Goal: Information Seeking & Learning: Check status

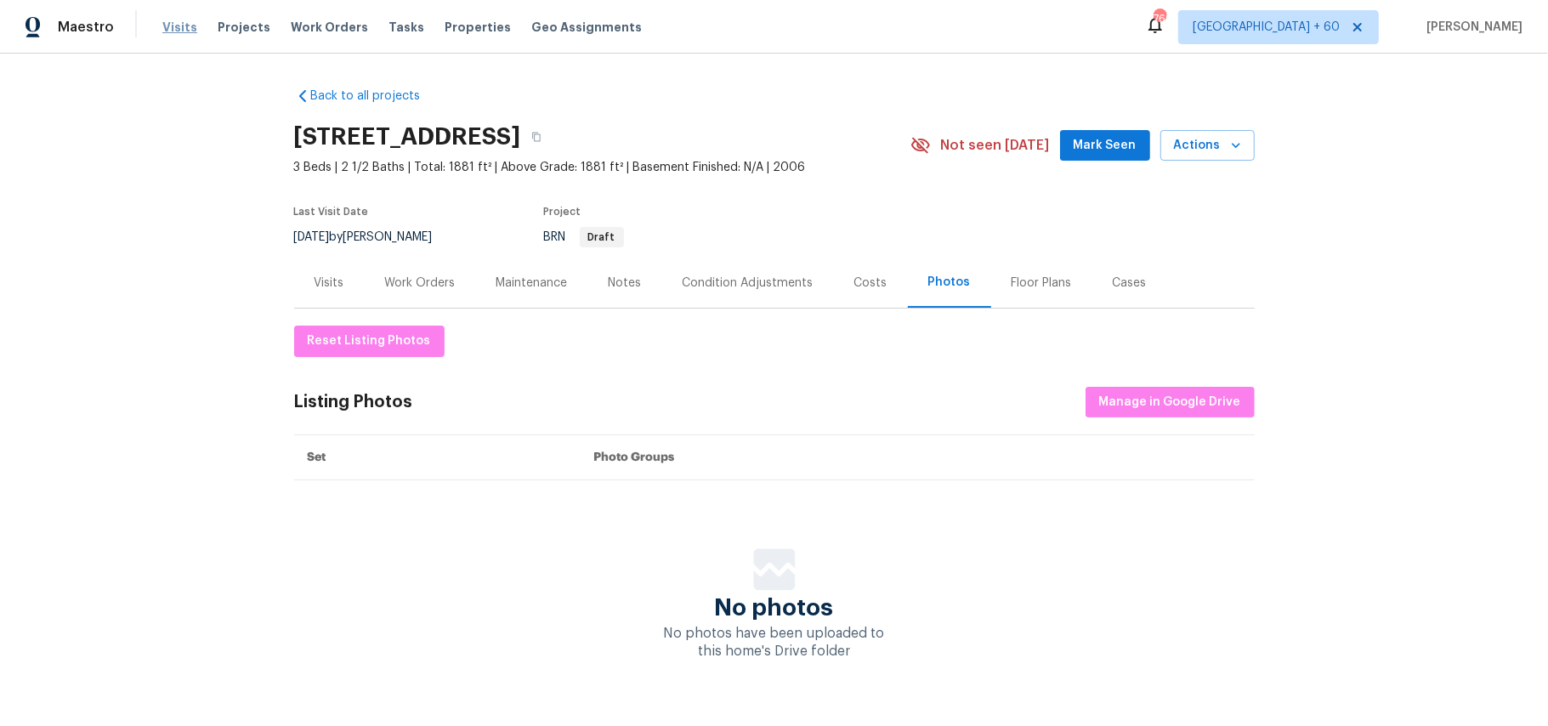
click at [174, 35] on span "Visits" at bounding box center [179, 27] width 35 height 17
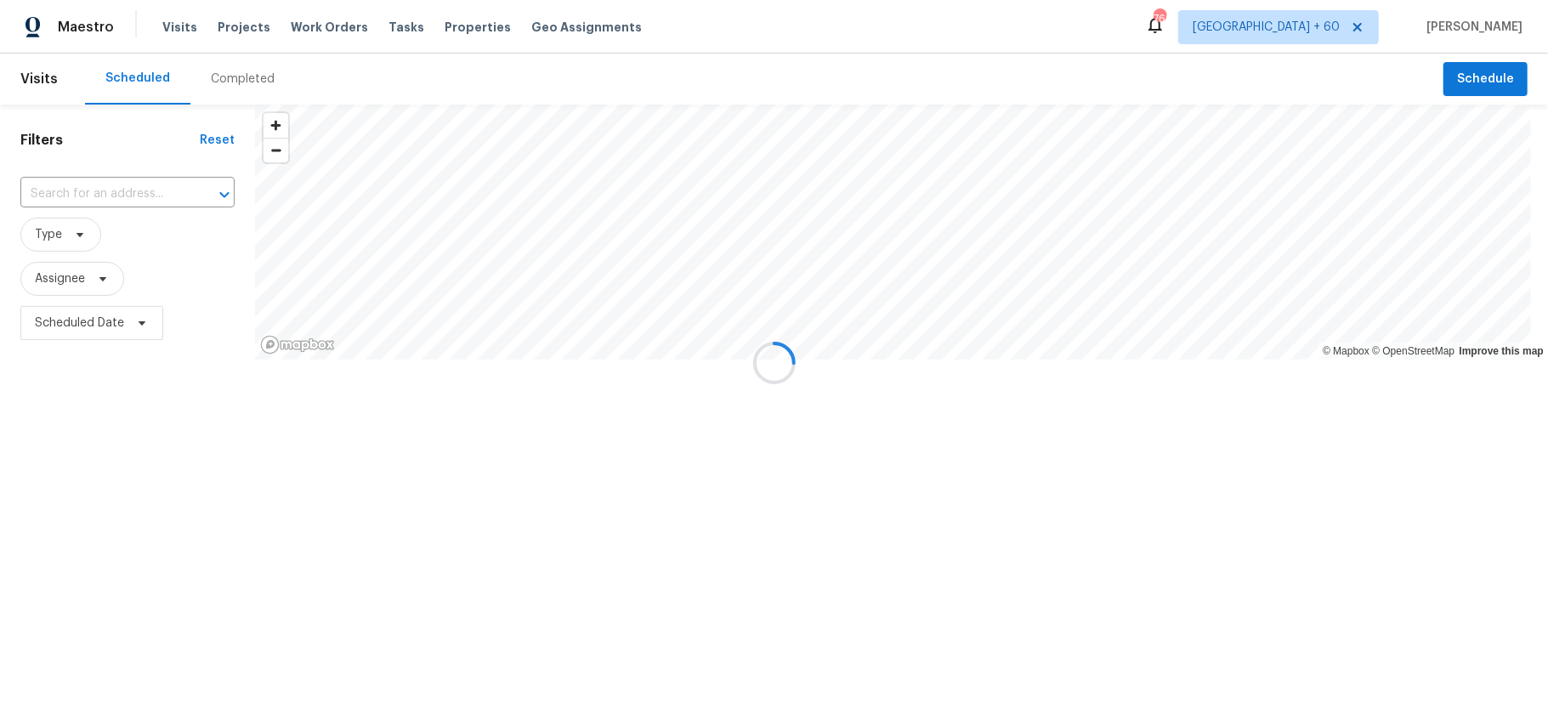
click at [242, 82] on div "Completed" at bounding box center [243, 79] width 64 height 17
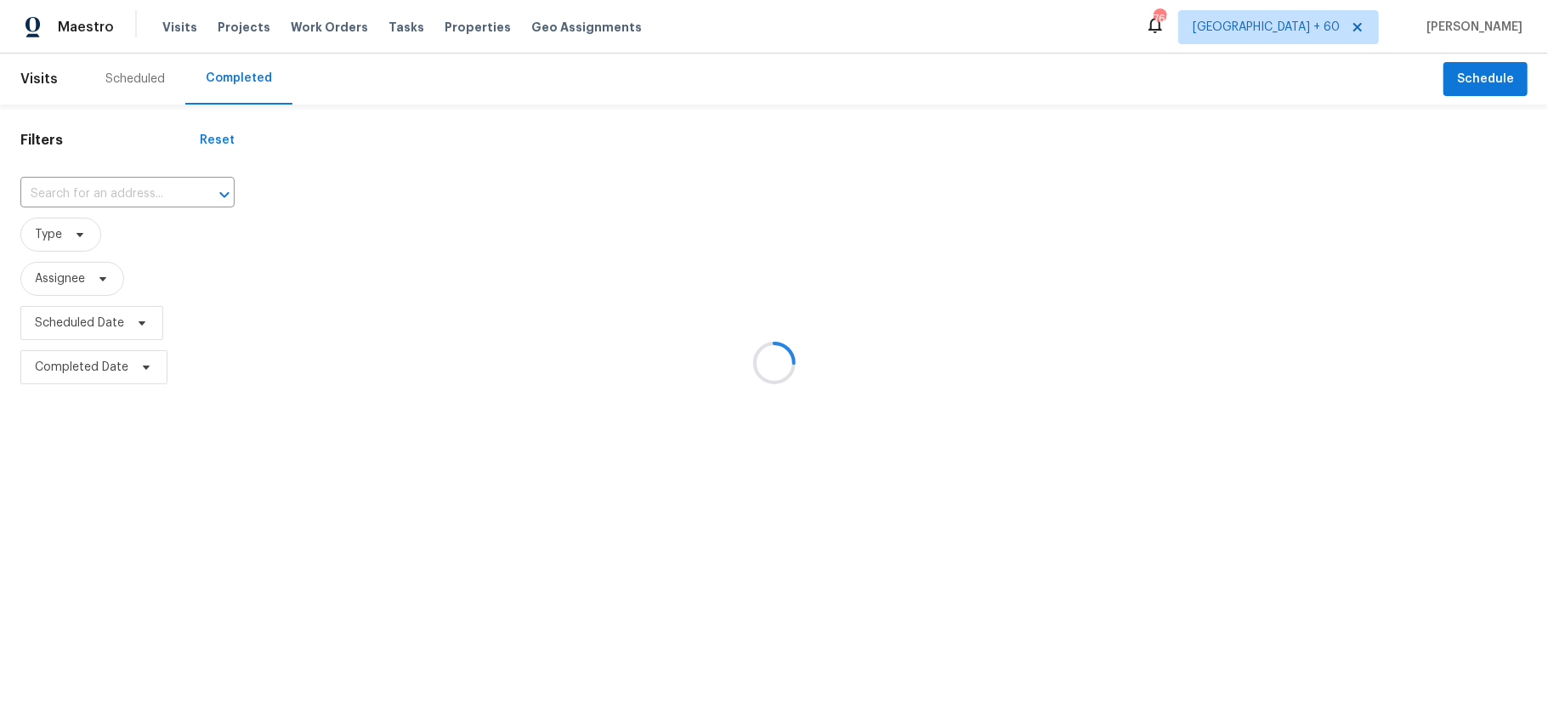
click at [102, 196] on div at bounding box center [774, 363] width 1548 height 726
click at [92, 196] on div at bounding box center [774, 363] width 1548 height 726
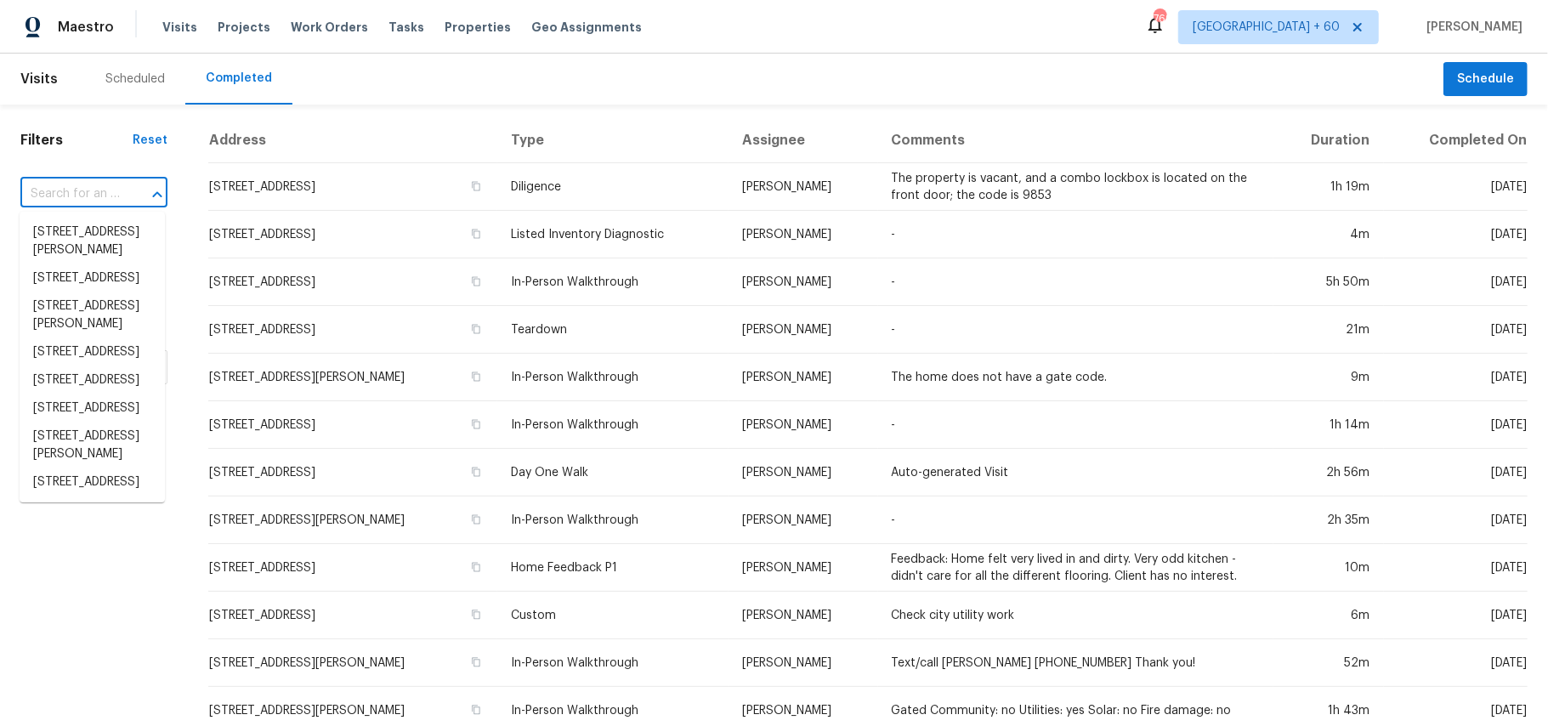
paste input "[STREET_ADDRESS][PERSON_NAME]"
type input "[STREET_ADDRESS][PERSON_NAME]"
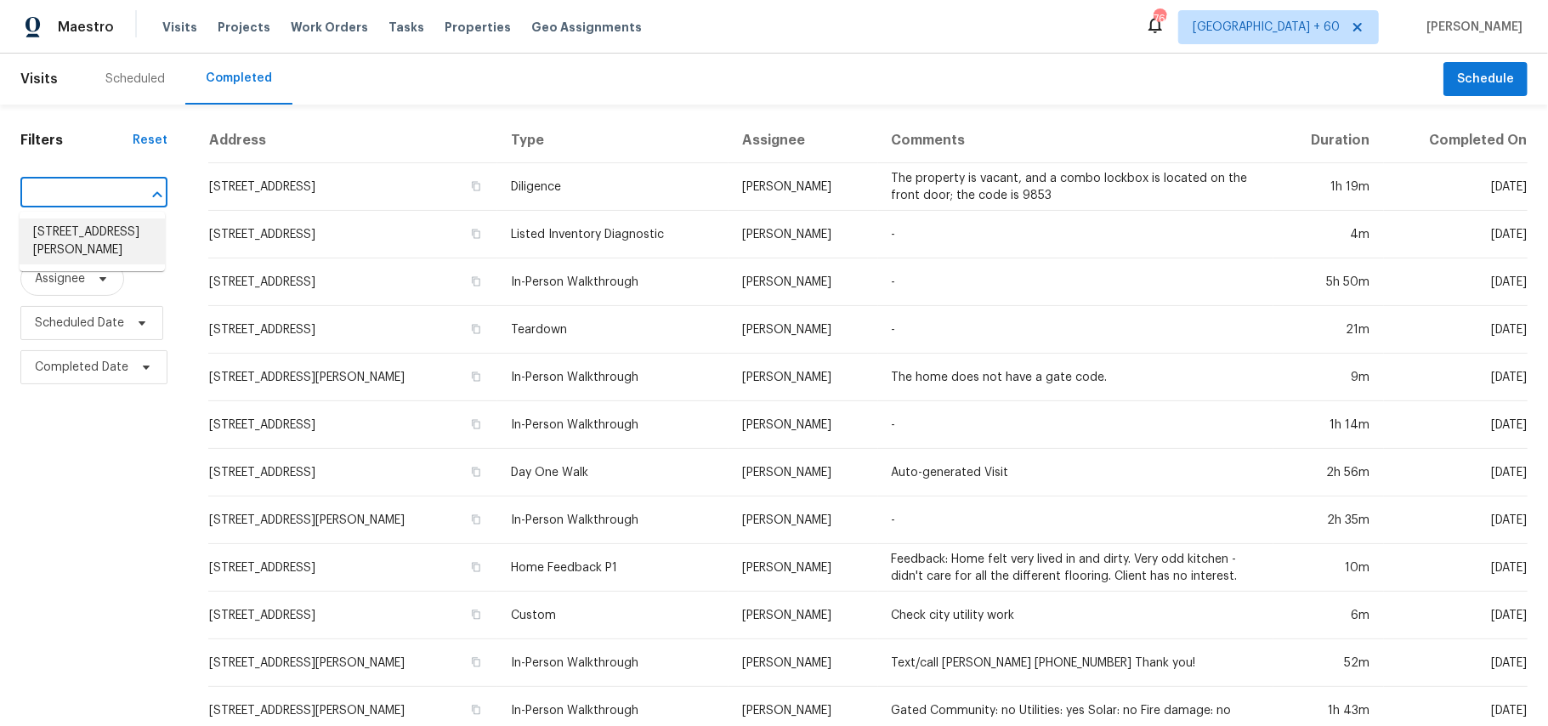
click at [77, 248] on li "[STREET_ADDRESS][PERSON_NAME]" at bounding box center [92, 242] width 145 height 46
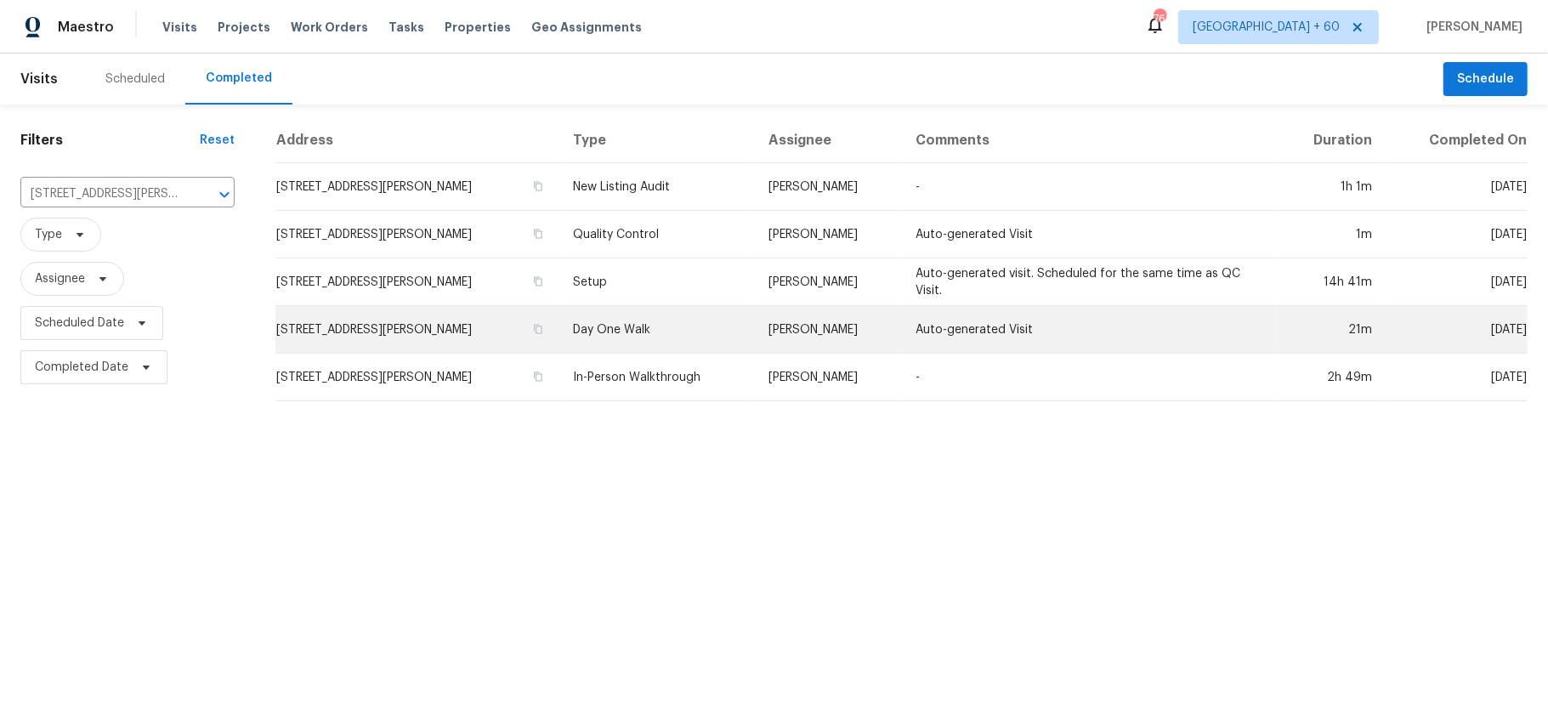
click at [579, 325] on td "Day One Walk" at bounding box center [658, 330] width 196 height 48
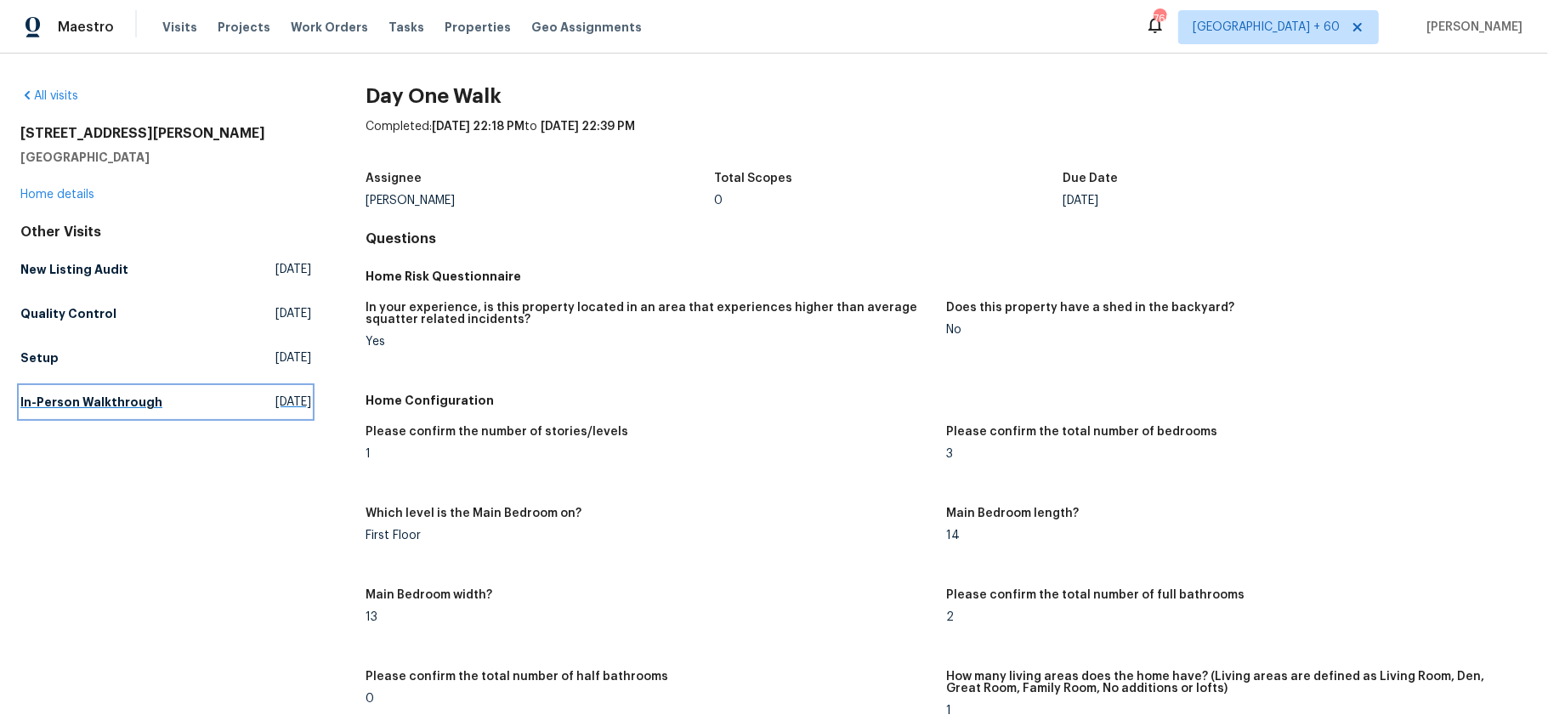
click at [122, 396] on h5 "In-Person Walkthrough" at bounding box center [91, 402] width 142 height 17
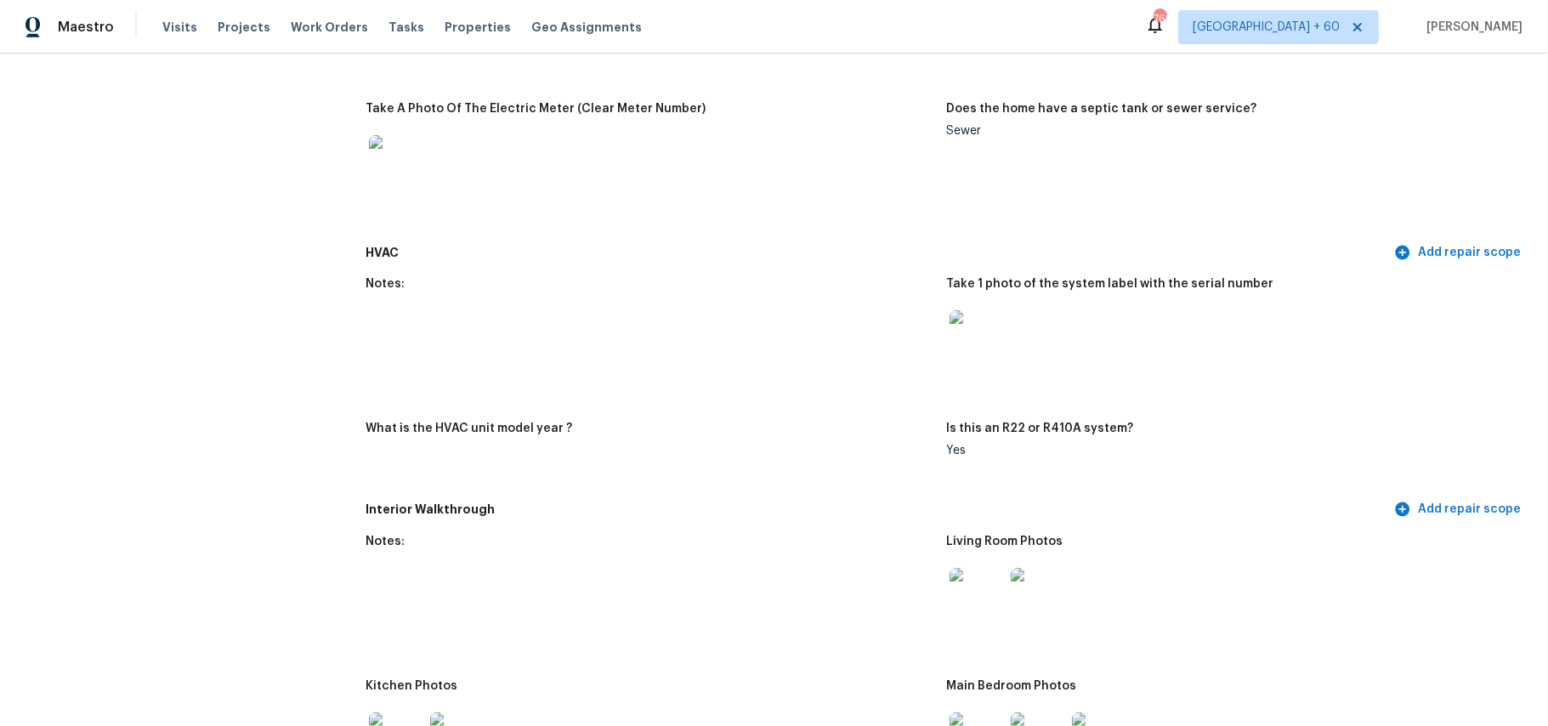
scroll to position [680, 0]
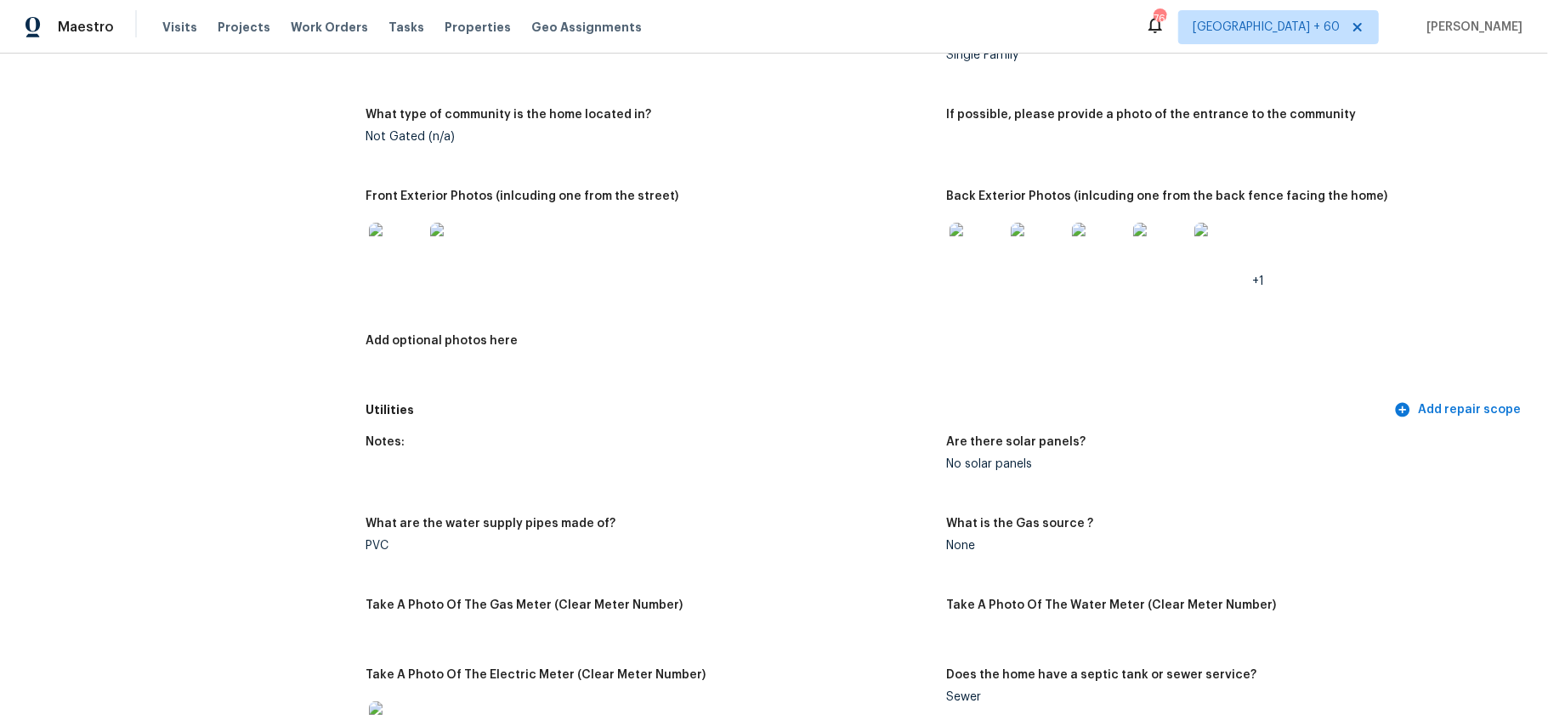
click at [957, 264] on img at bounding box center [977, 250] width 54 height 54
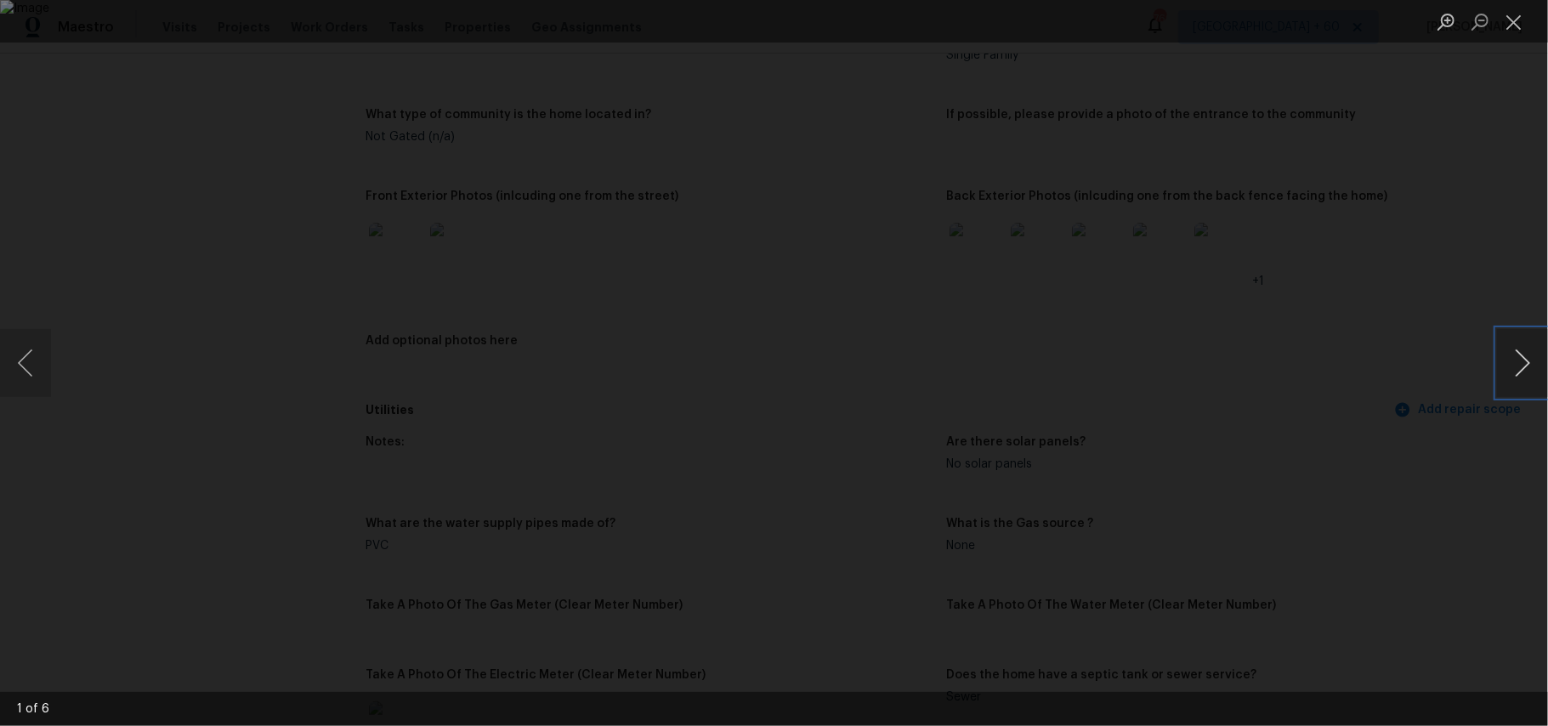
click at [1529, 364] on button "Next image" at bounding box center [1522, 363] width 51 height 68
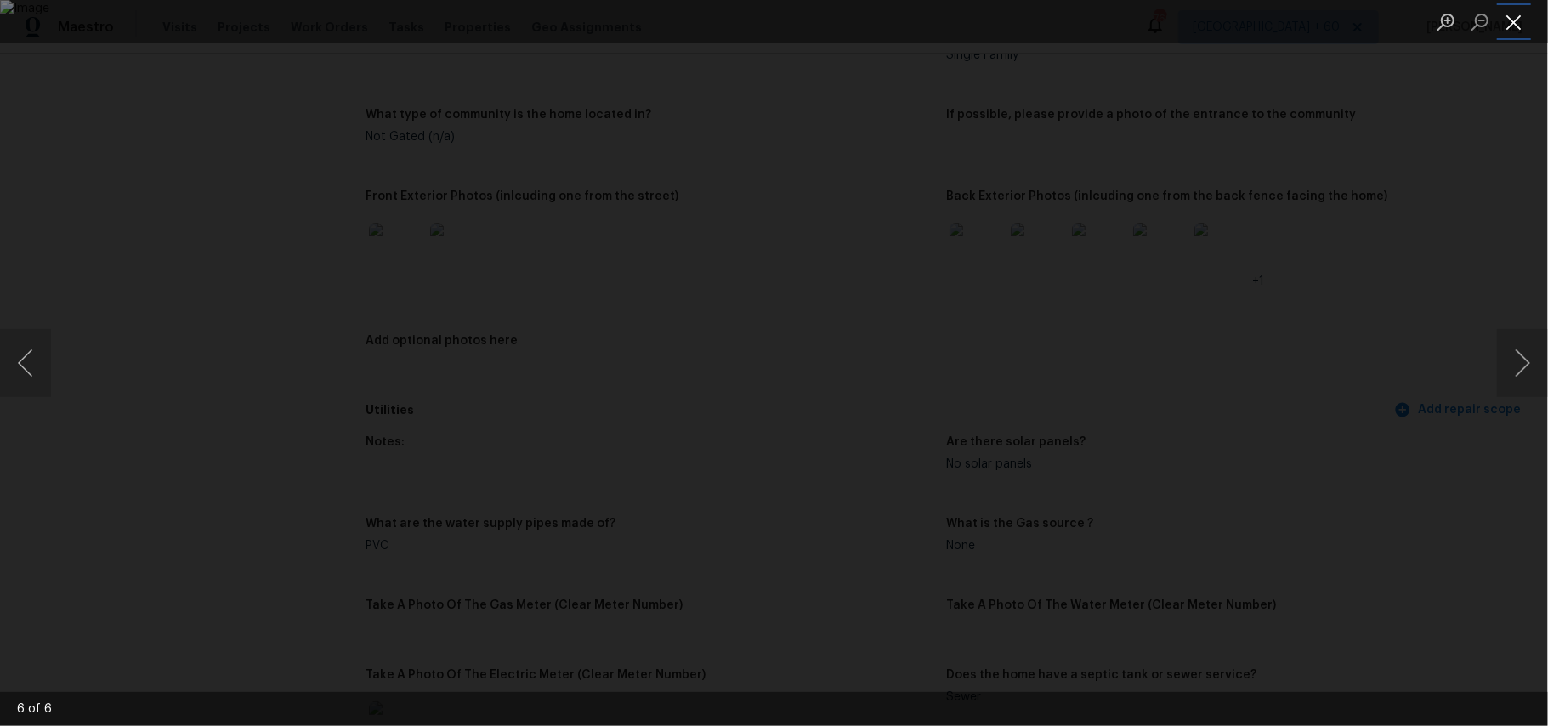
click at [1514, 27] on button "Close lightbox" at bounding box center [1514, 22] width 34 height 30
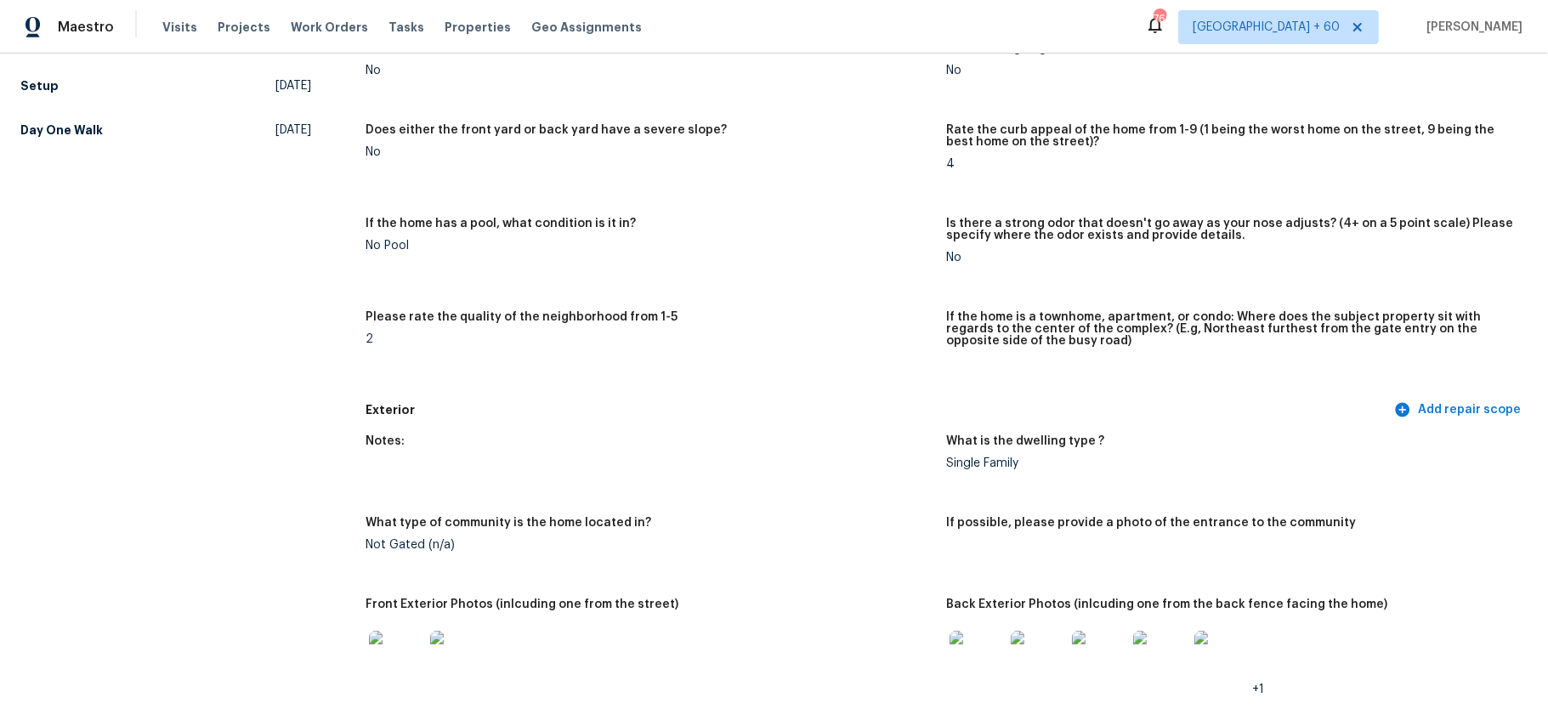
scroll to position [0, 0]
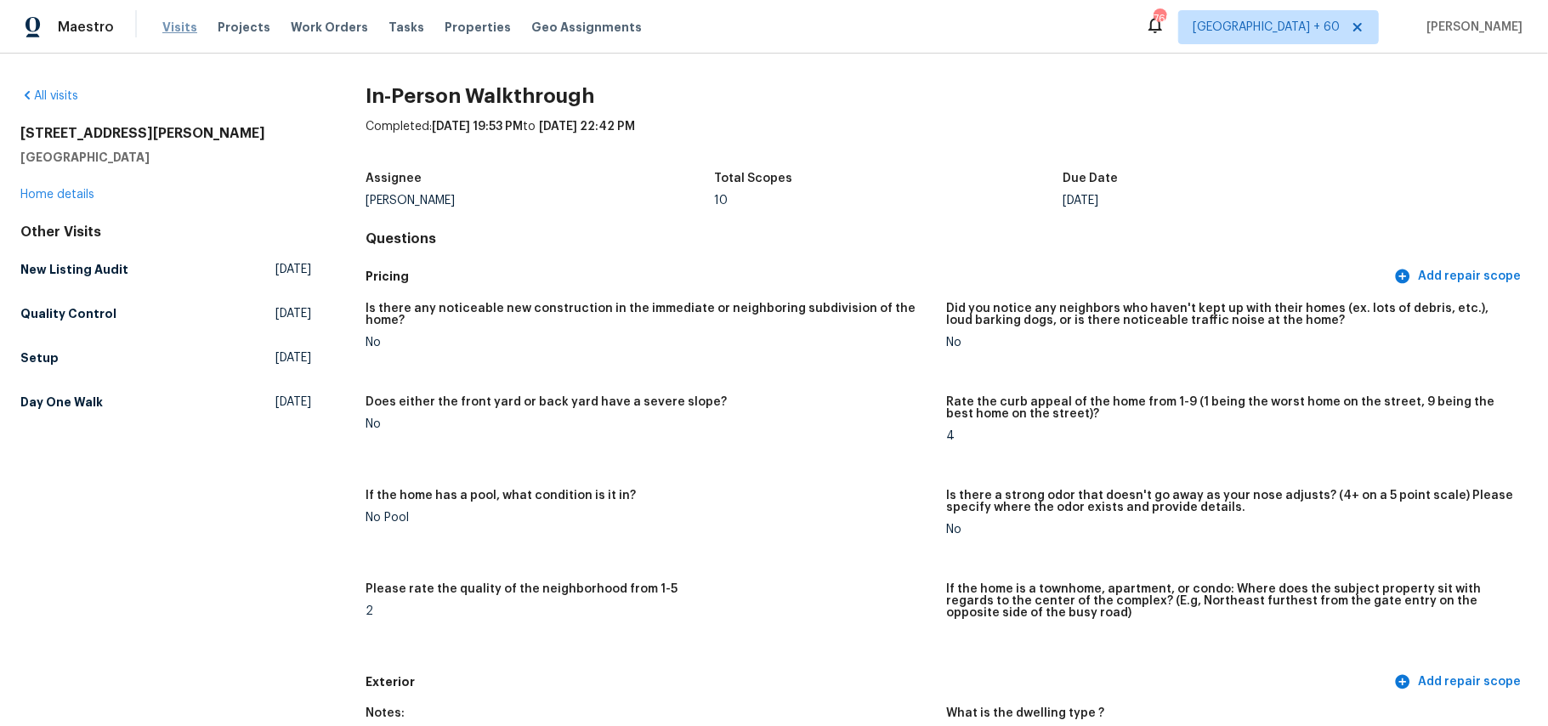
click at [185, 22] on span "Visits" at bounding box center [179, 27] width 35 height 17
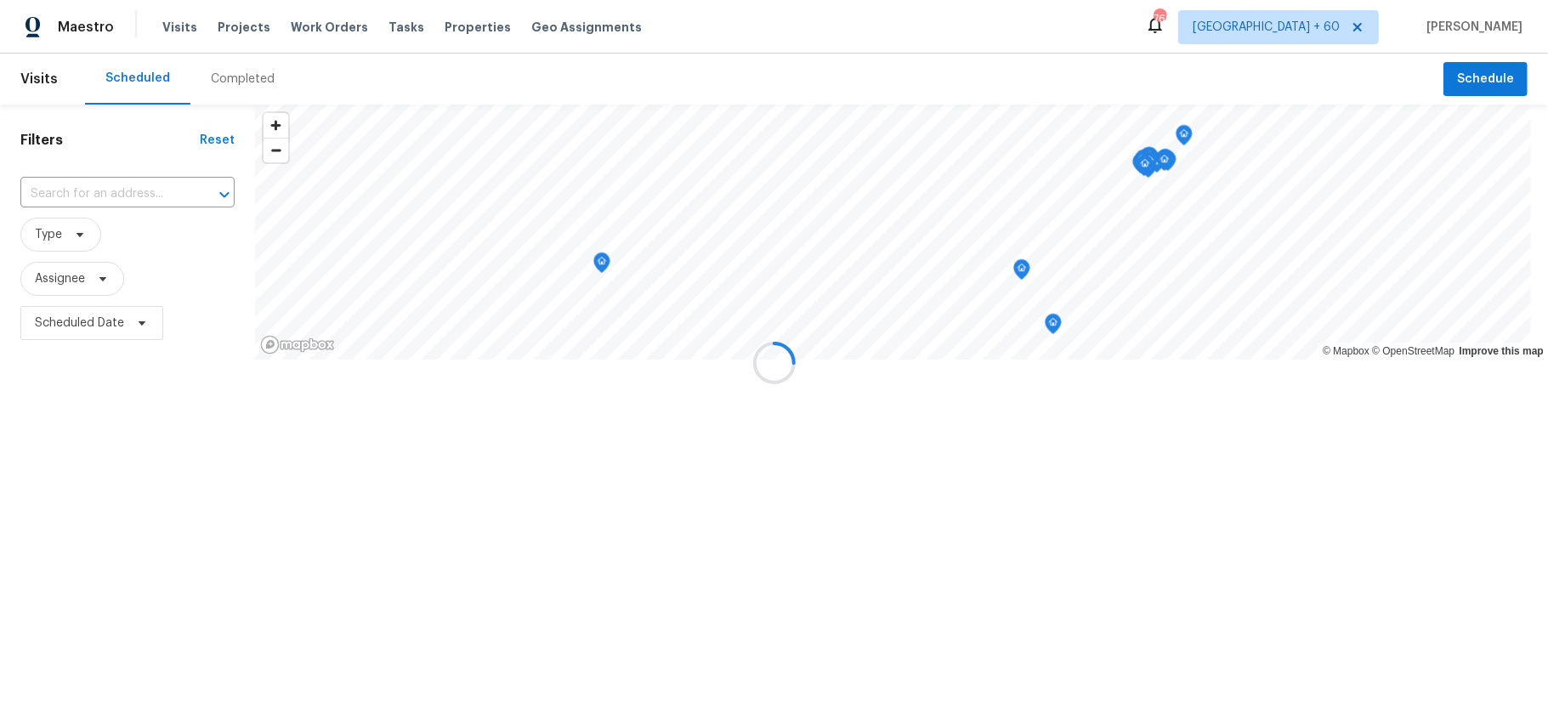
click at [223, 86] on div at bounding box center [774, 363] width 1548 height 726
click at [239, 78] on div at bounding box center [774, 363] width 1548 height 726
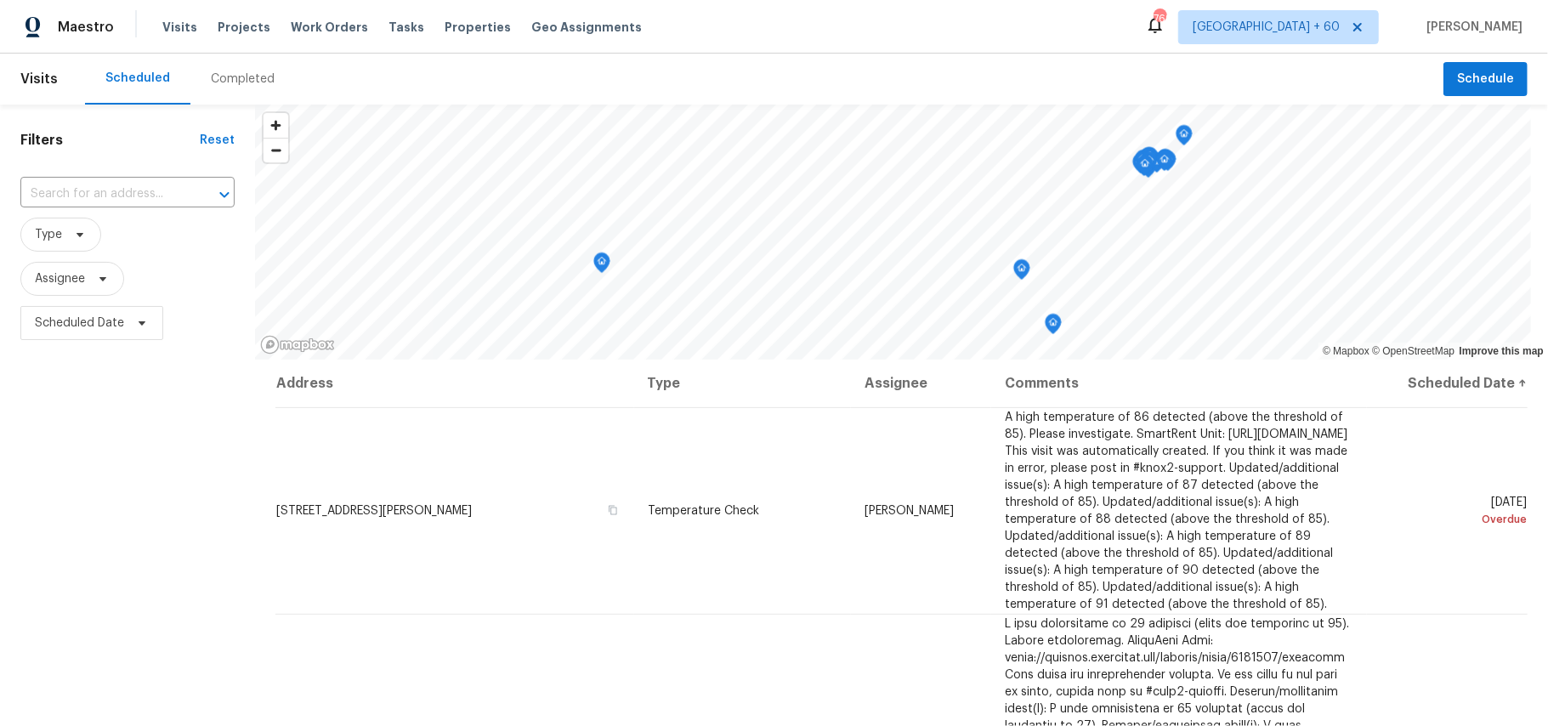
click at [239, 78] on div "Completed" at bounding box center [243, 79] width 64 height 17
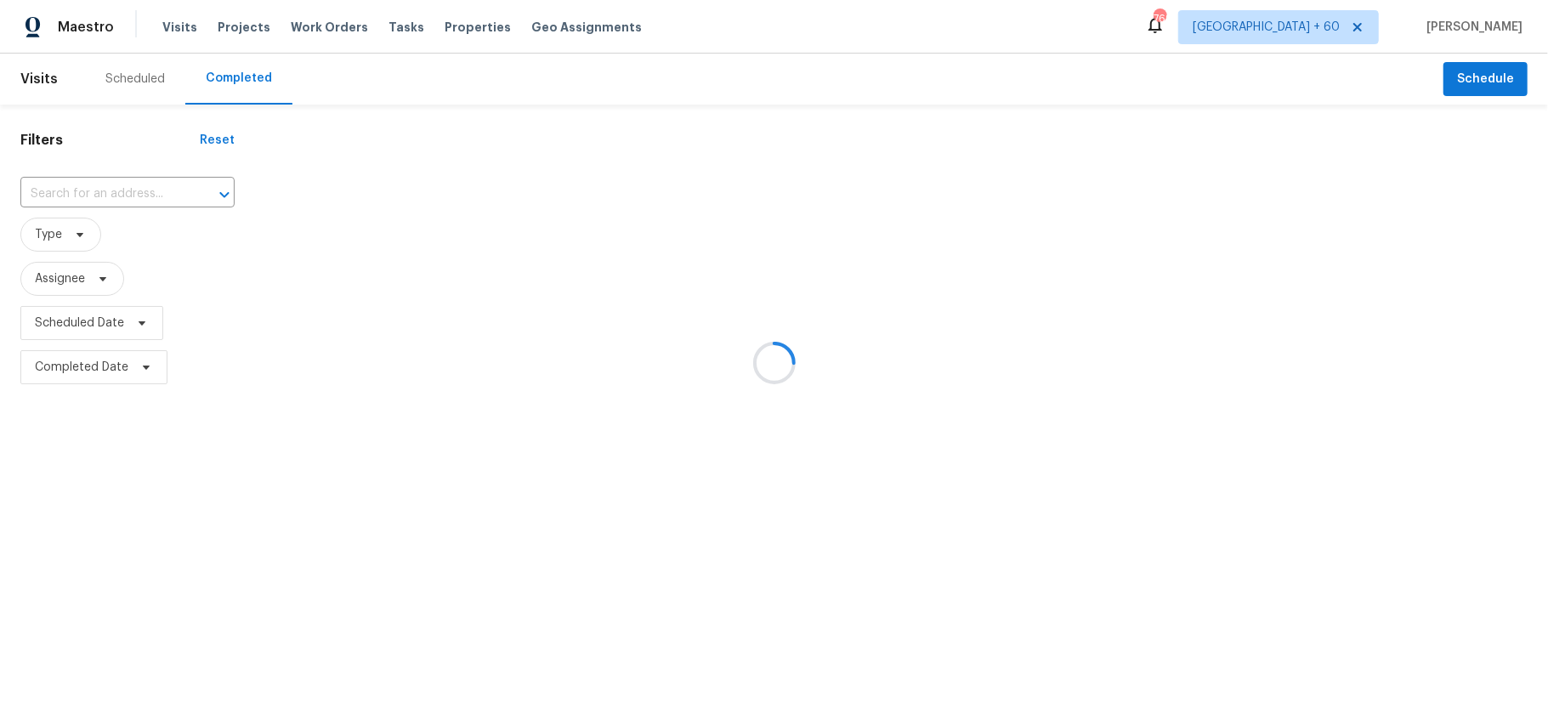
click at [99, 195] on div at bounding box center [774, 363] width 1548 height 726
click at [88, 195] on div at bounding box center [774, 363] width 1548 height 726
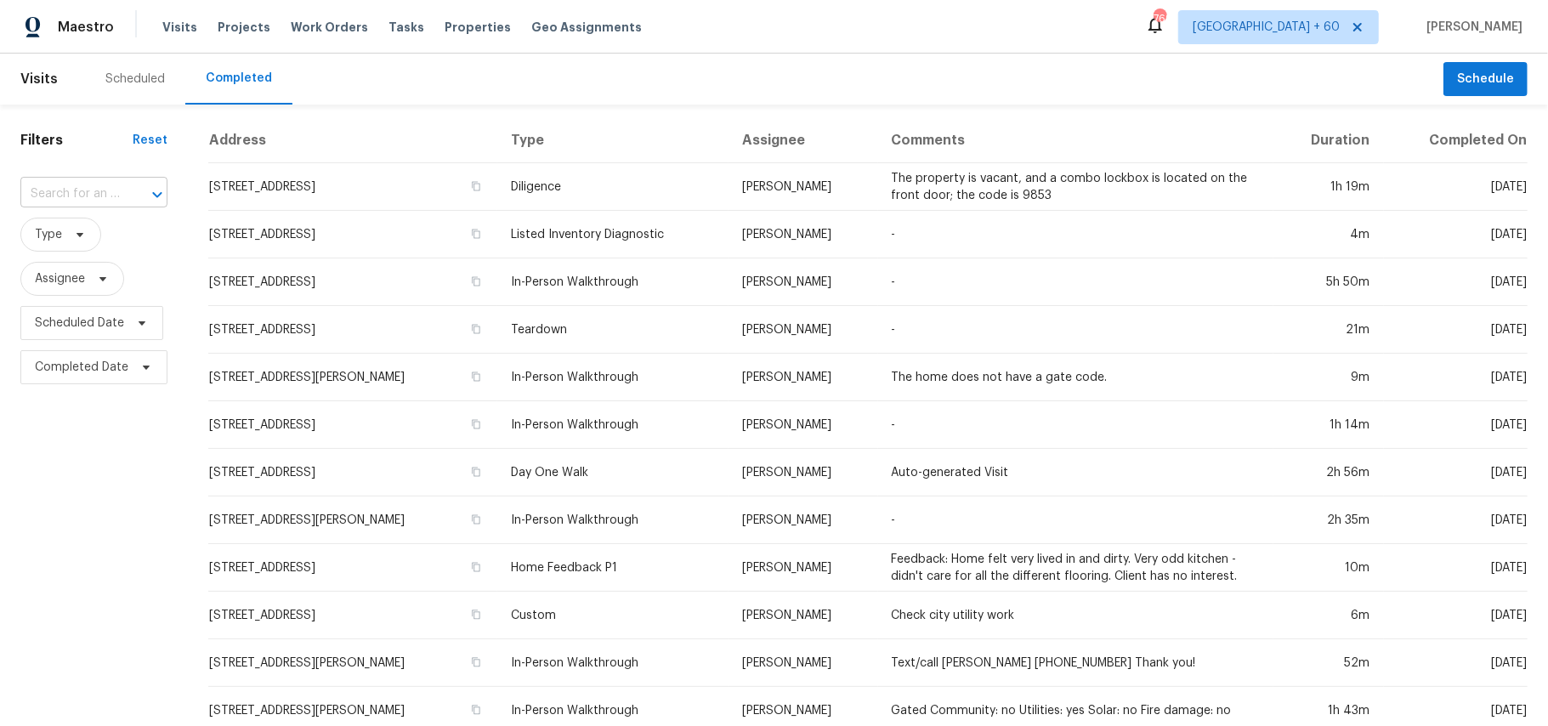
click at [65, 197] on input "text" at bounding box center [69, 194] width 99 height 26
paste input "[STREET_ADDRESS][PERSON_NAME]"
type input "[STREET_ADDRESS][PERSON_NAME]"
click at [120, 245] on li "[STREET_ADDRESS][PERSON_NAME]" at bounding box center [92, 242] width 145 height 46
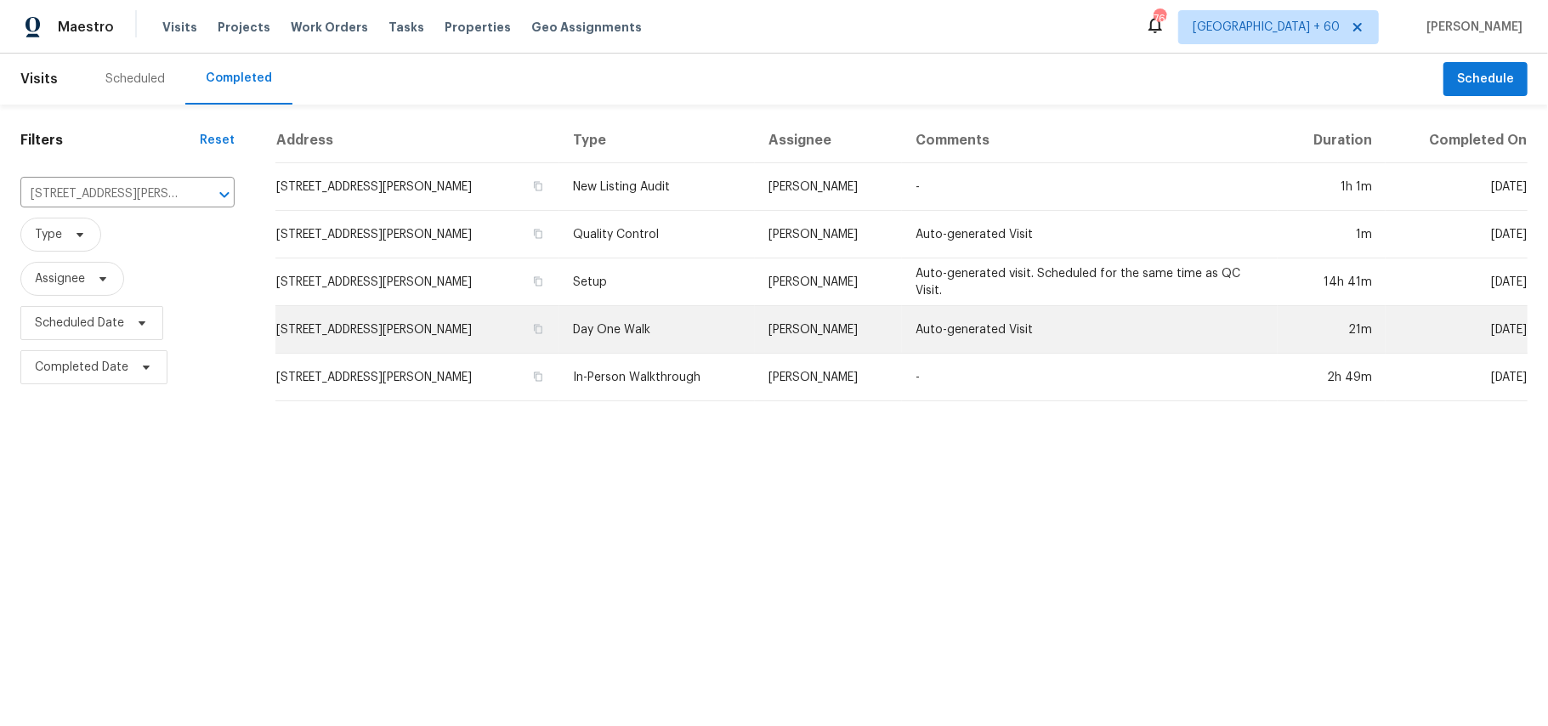
click at [606, 331] on td "Day One Walk" at bounding box center [658, 330] width 196 height 48
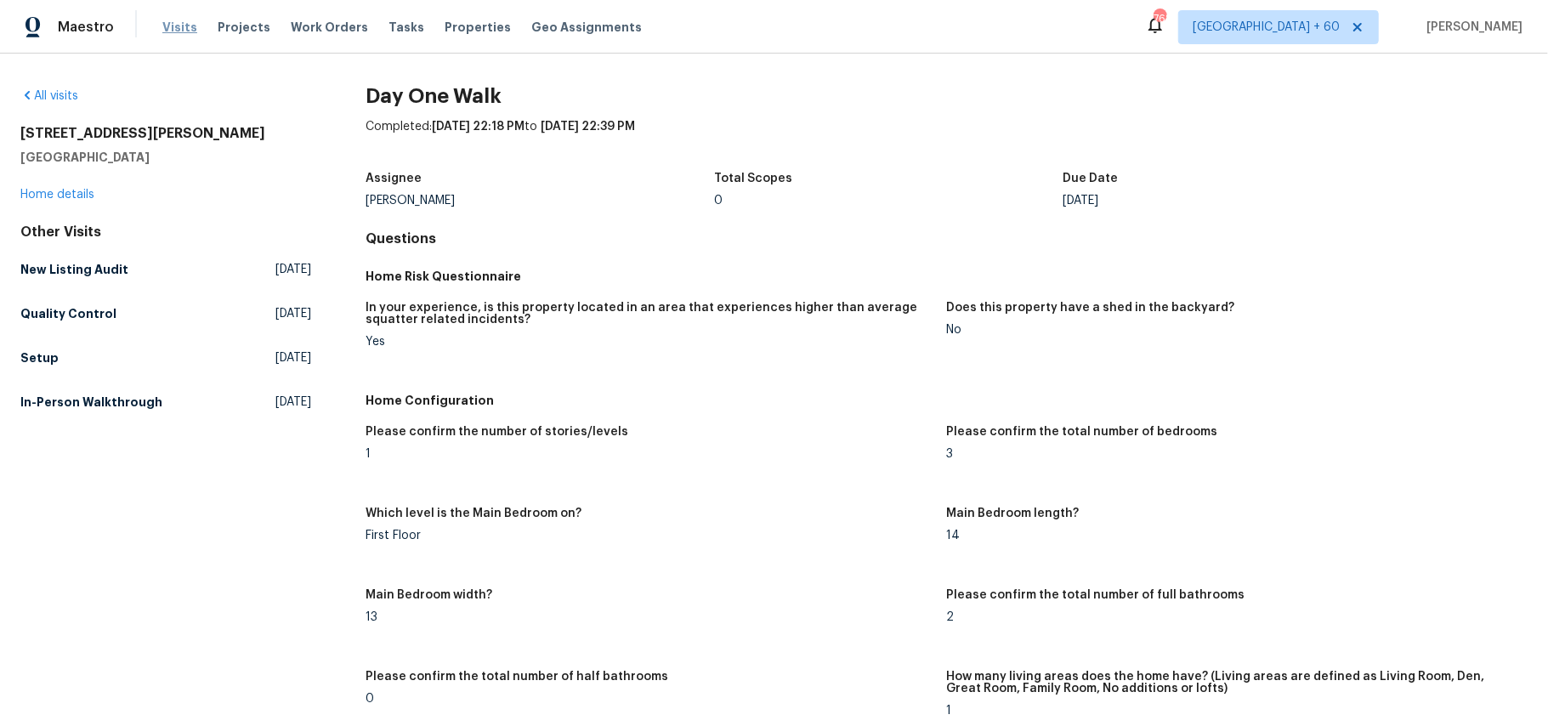
click at [175, 24] on span "Visits" at bounding box center [179, 27] width 35 height 17
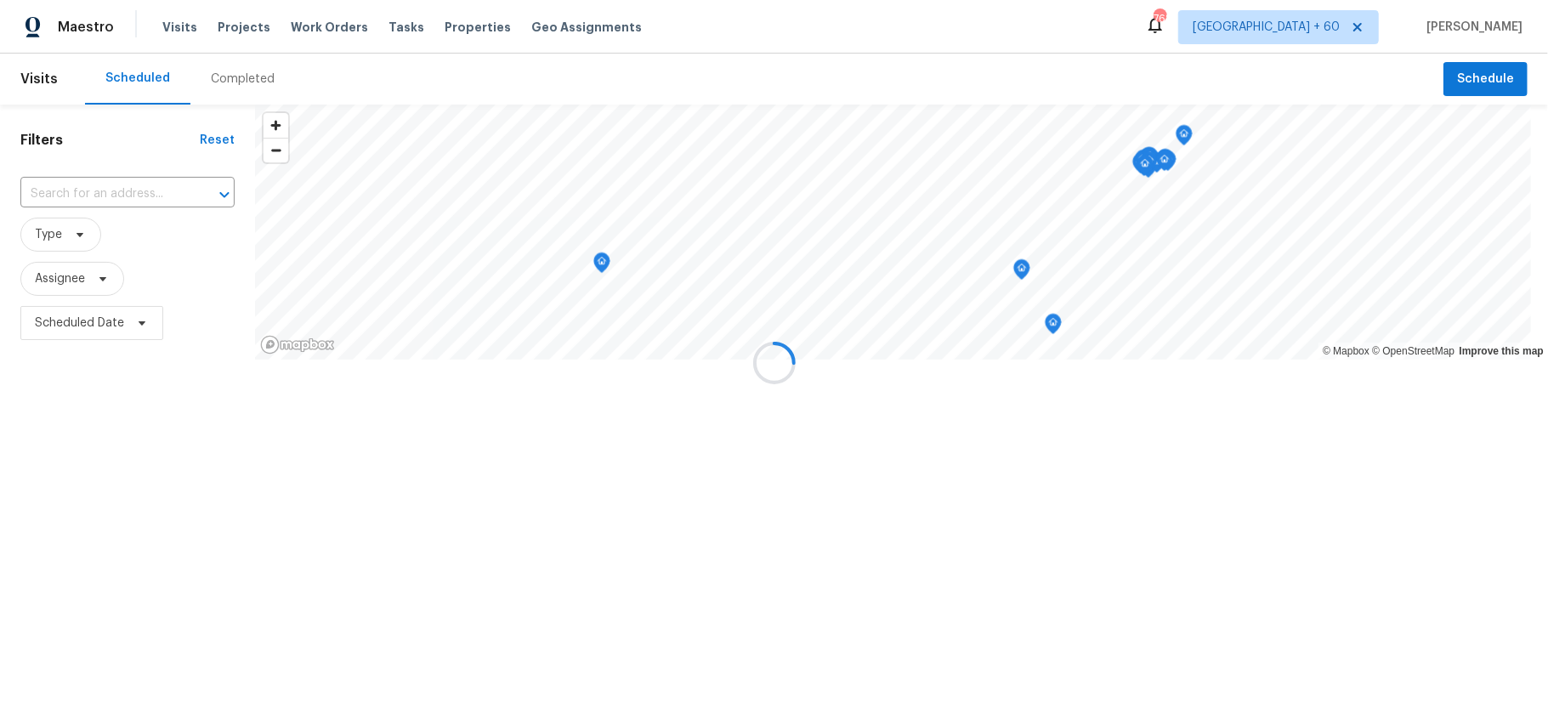
click at [228, 66] on div at bounding box center [774, 363] width 1548 height 726
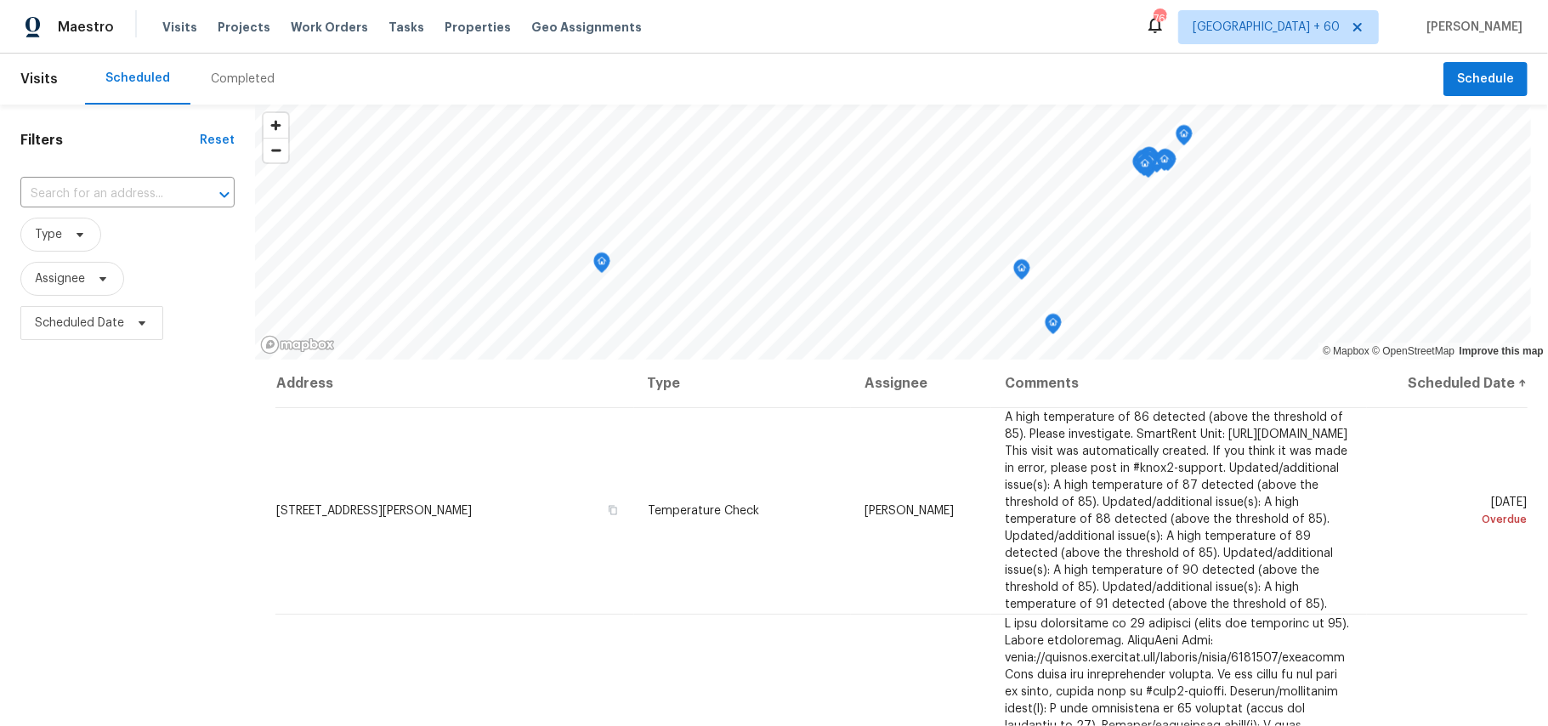
click at [236, 76] on div "Completed" at bounding box center [243, 79] width 64 height 17
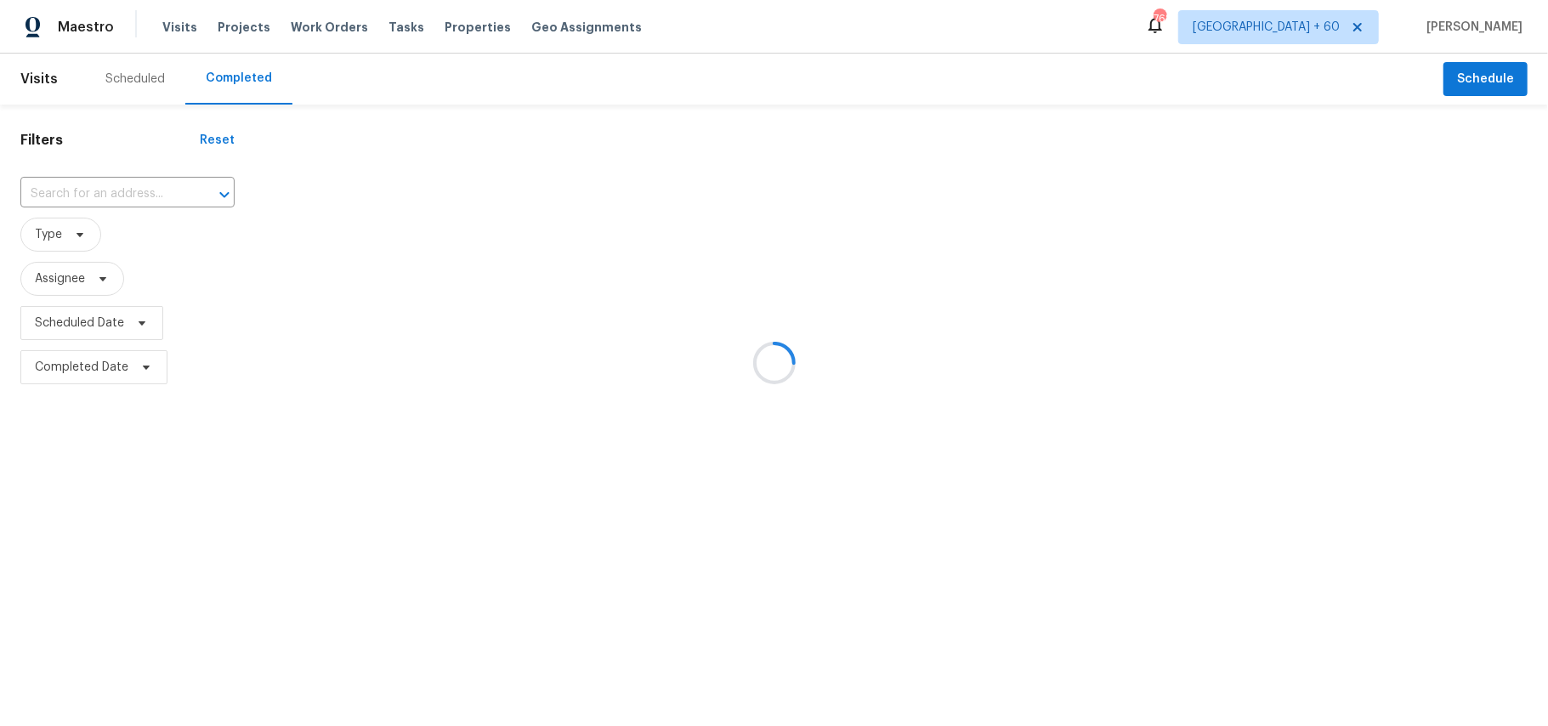
click at [103, 194] on div at bounding box center [774, 363] width 1548 height 726
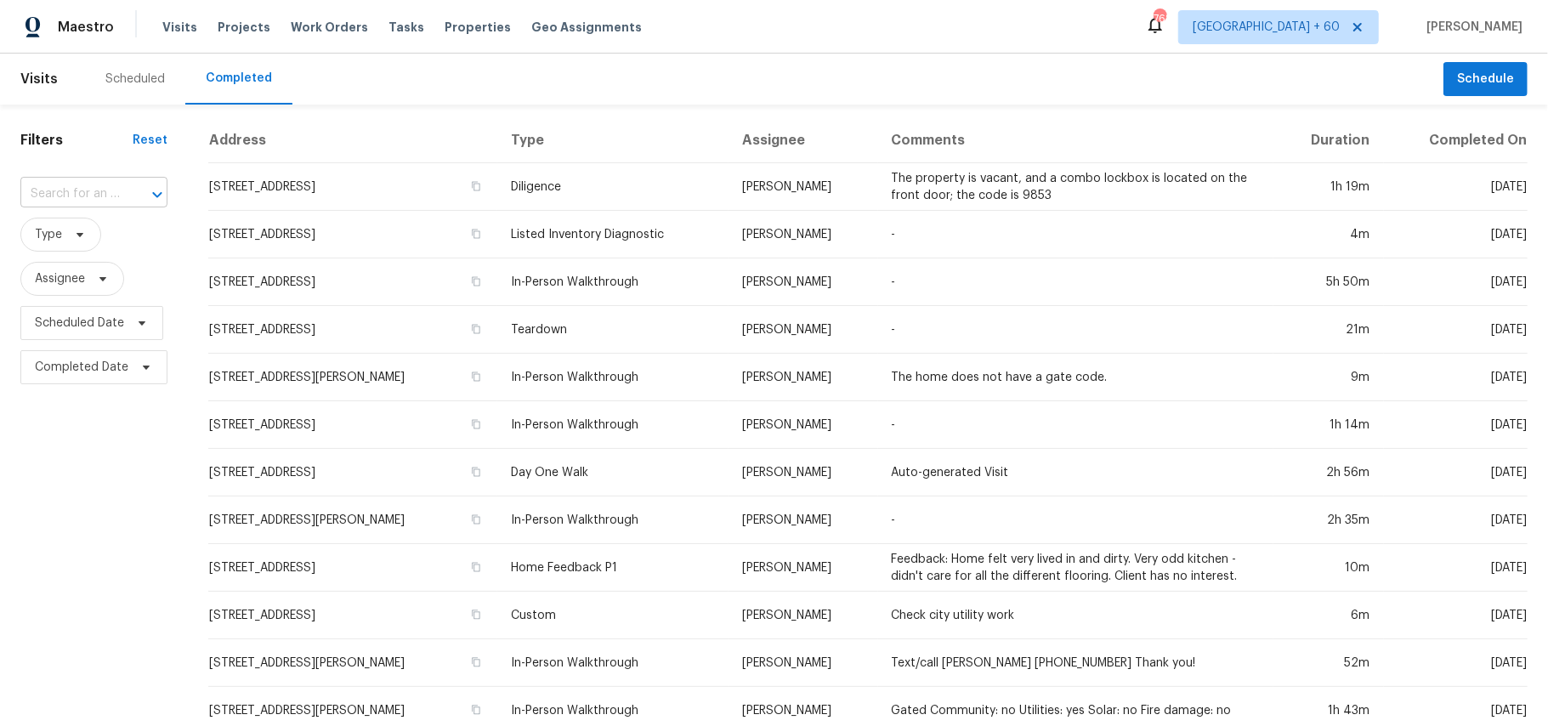
click at [95, 191] on input "text" at bounding box center [69, 194] width 99 height 26
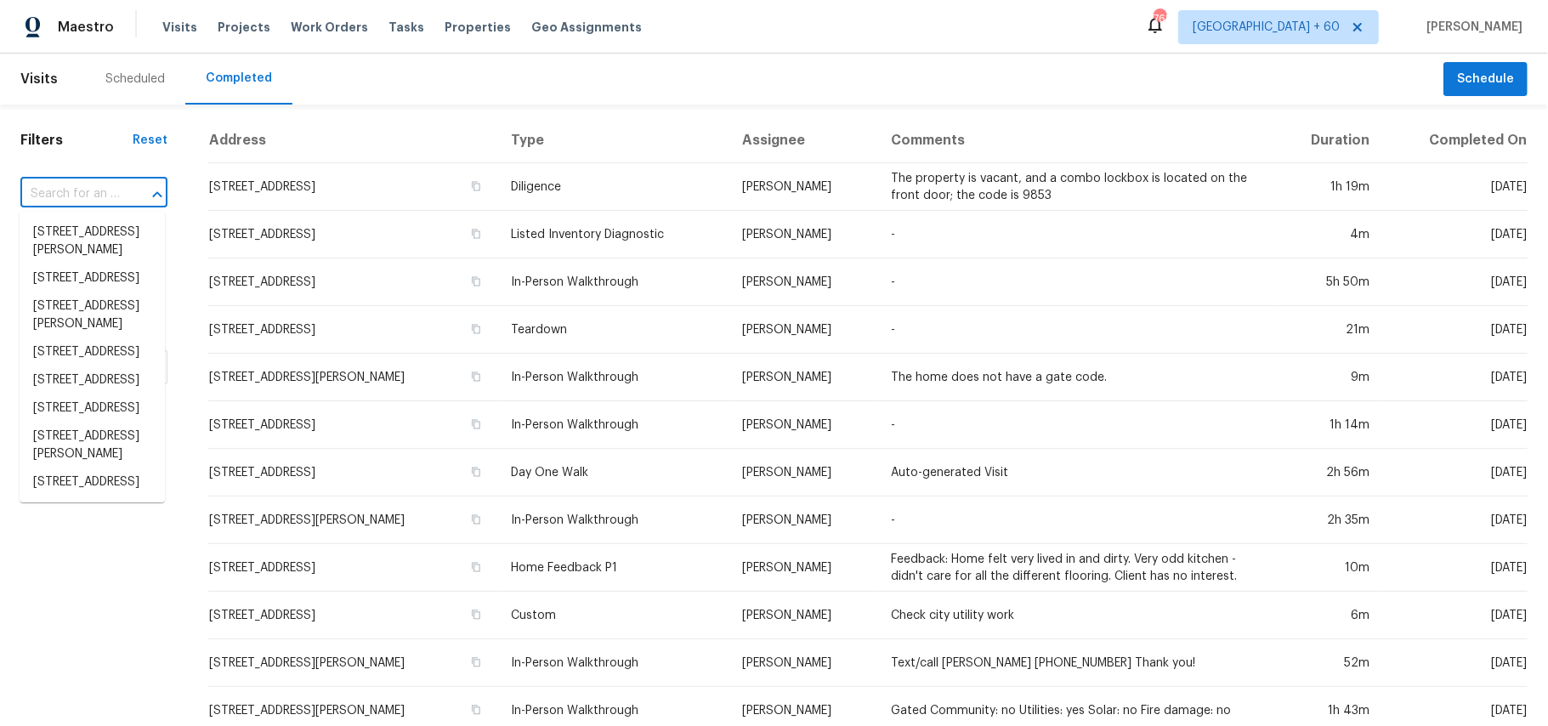
paste input "[STREET_ADDRESS][PERSON_NAME][PERSON_NAME]"
type input "[STREET_ADDRESS][PERSON_NAME][PERSON_NAME]"
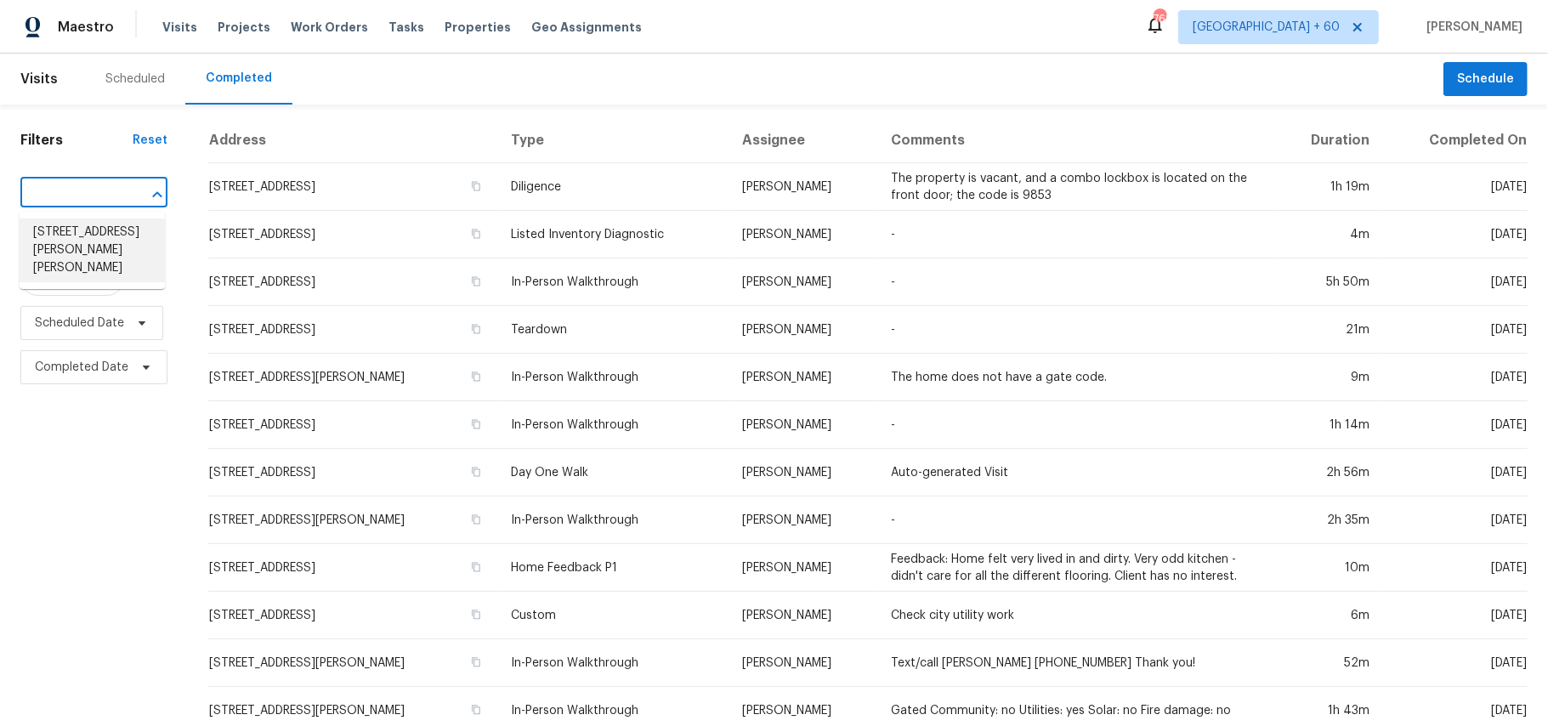
click at [107, 239] on li "[STREET_ADDRESS][PERSON_NAME][PERSON_NAME]" at bounding box center [92, 251] width 145 height 64
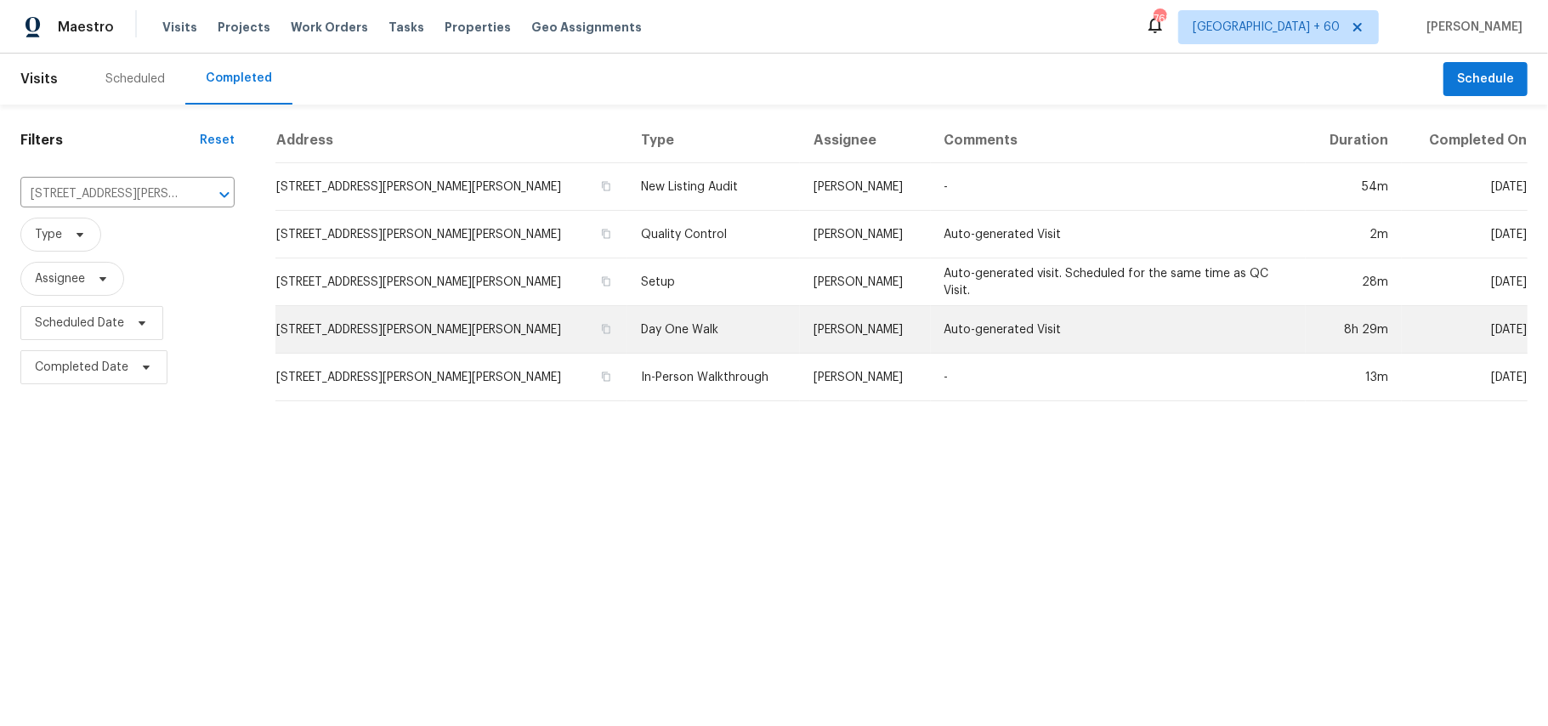
click at [630, 337] on td "Day One Walk" at bounding box center [714, 330] width 173 height 48
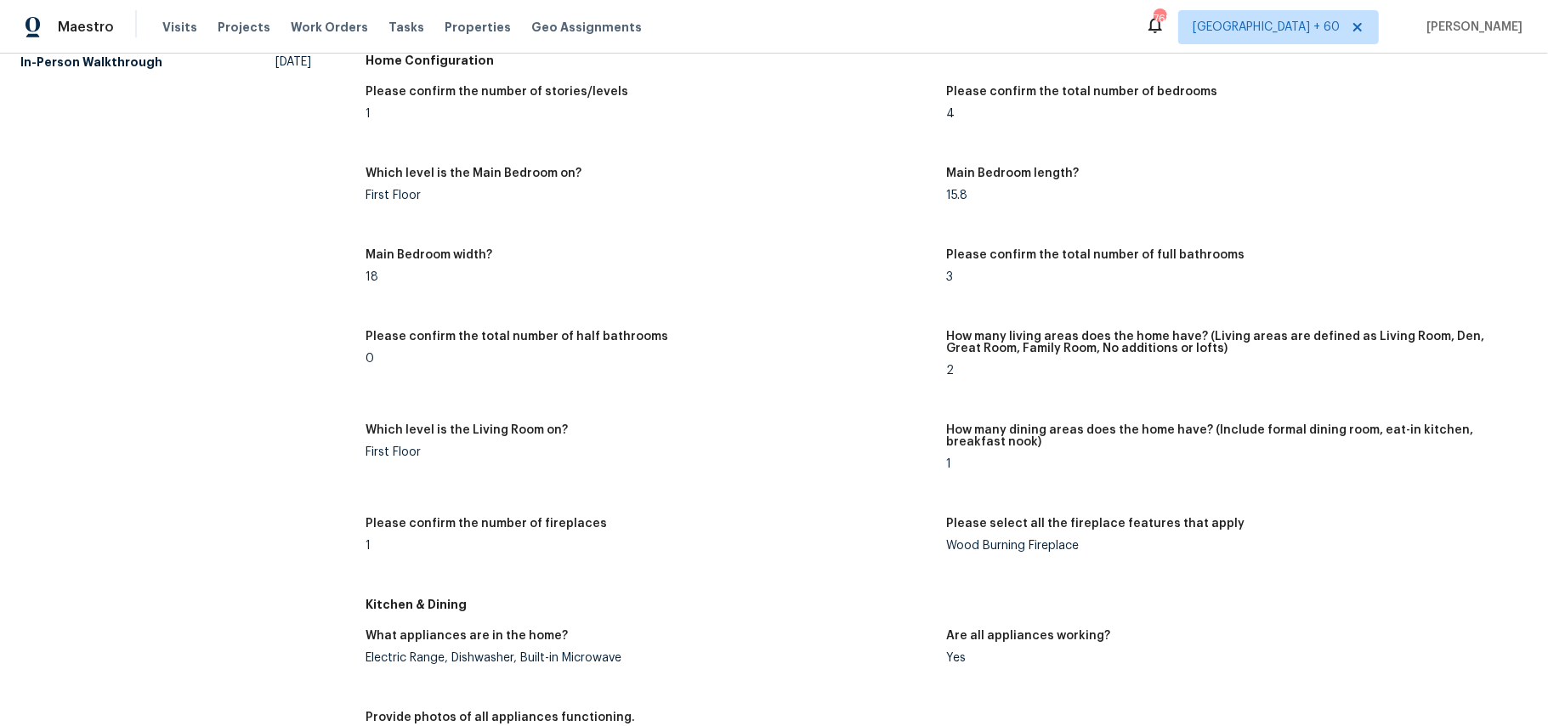
scroll to position [1871, 0]
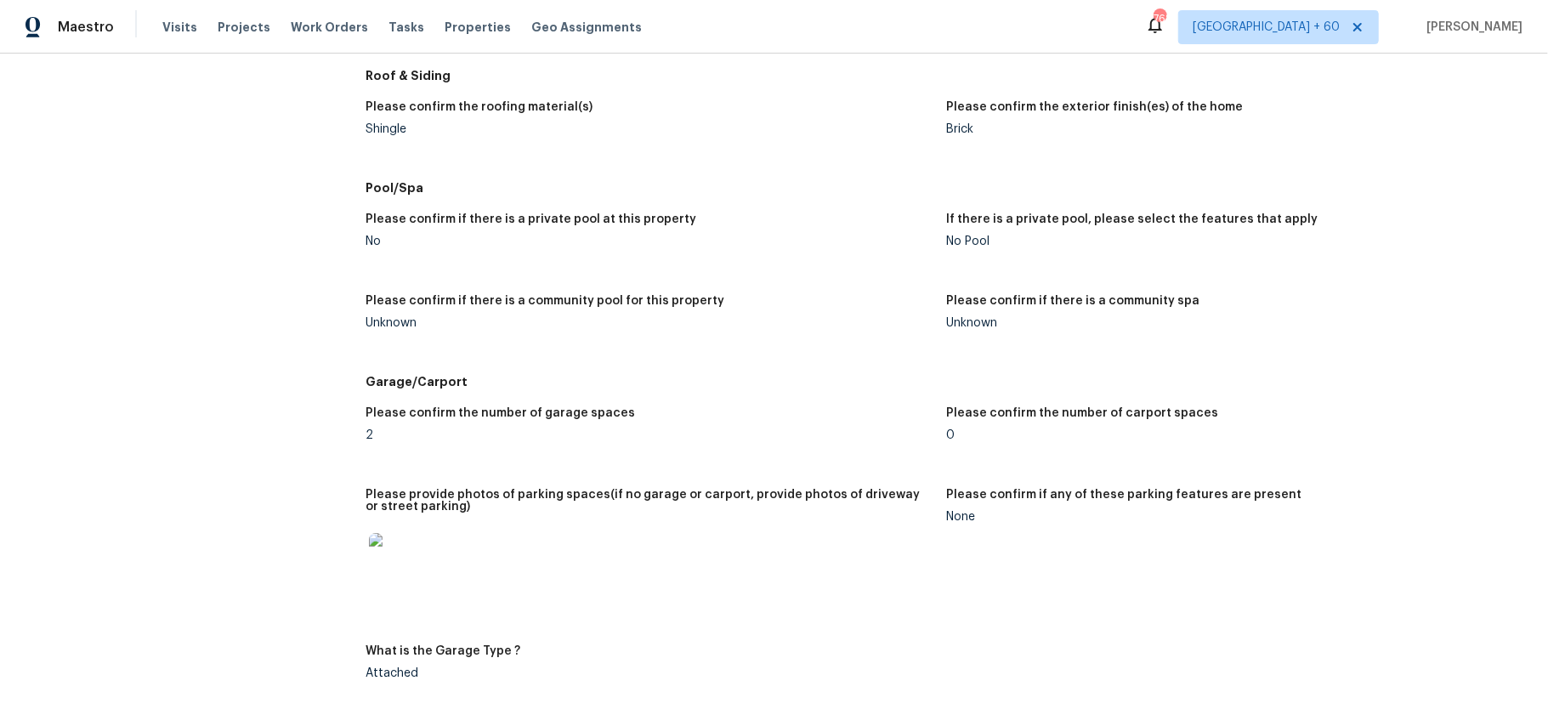
click at [391, 560] on img at bounding box center [396, 560] width 54 height 54
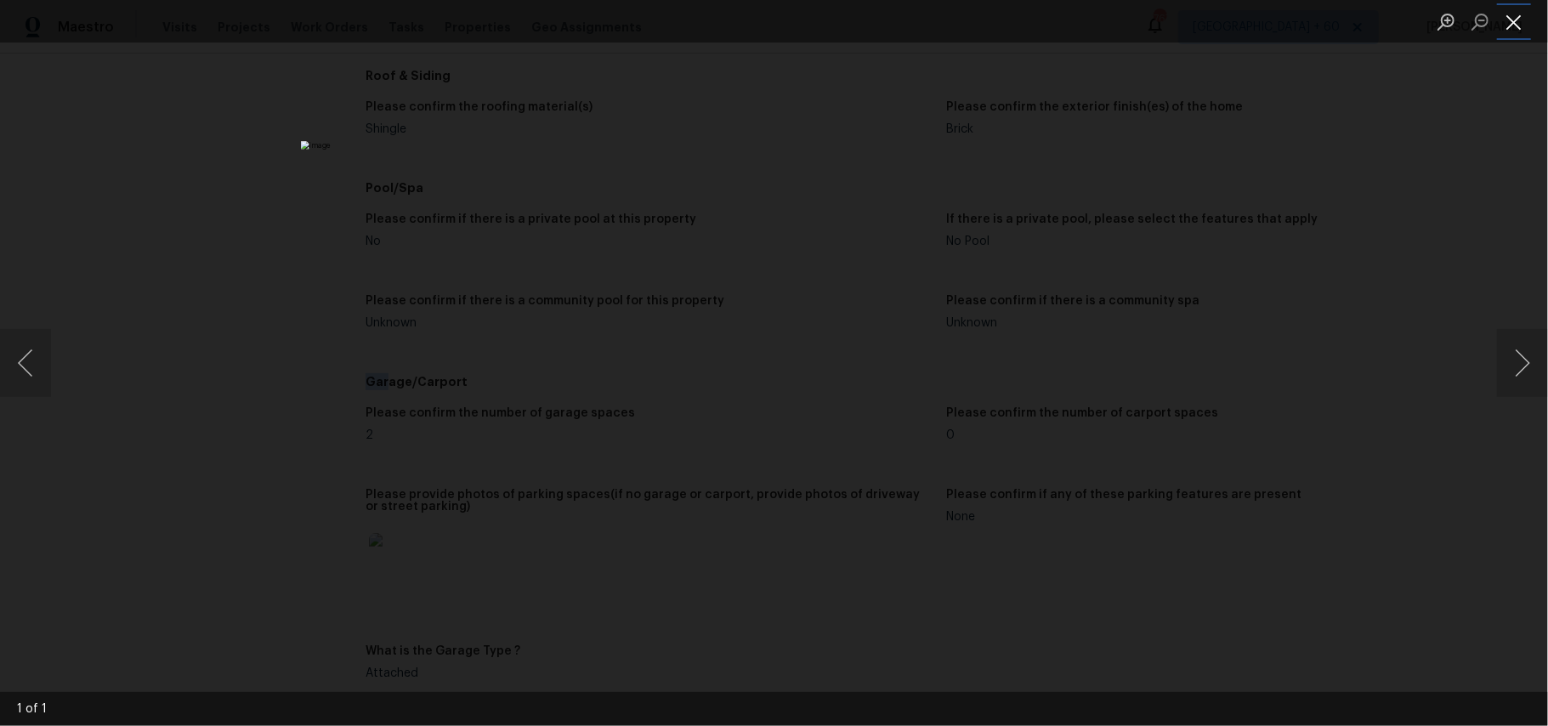
click at [1502, 17] on button "Close lightbox" at bounding box center [1514, 22] width 34 height 30
